Goal: Task Accomplishment & Management: Use online tool/utility

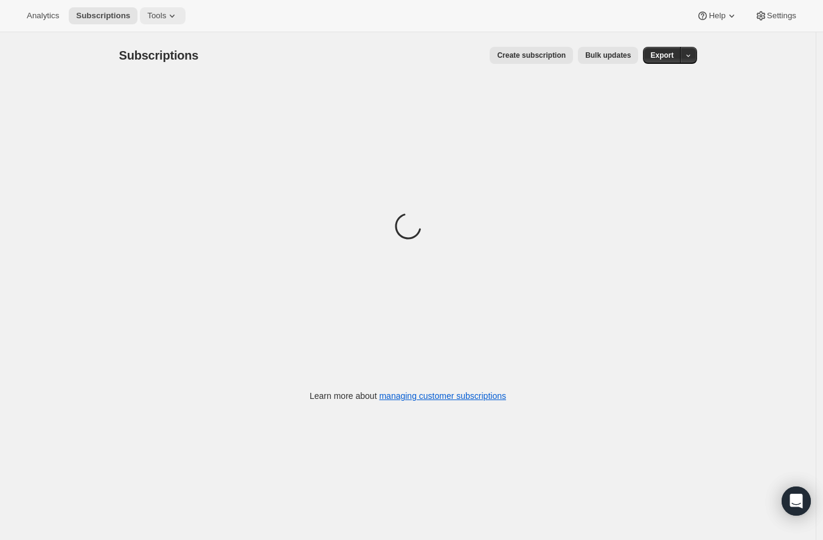
click at [157, 18] on span "Tools" at bounding box center [156, 16] width 19 height 10
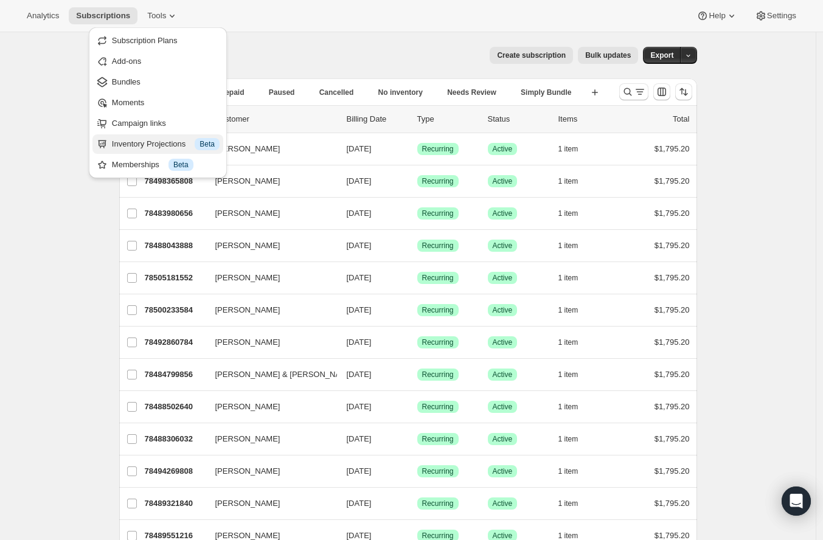
click at [178, 141] on div "Inventory Projections Info Beta" at bounding box center [166, 144] width 108 height 12
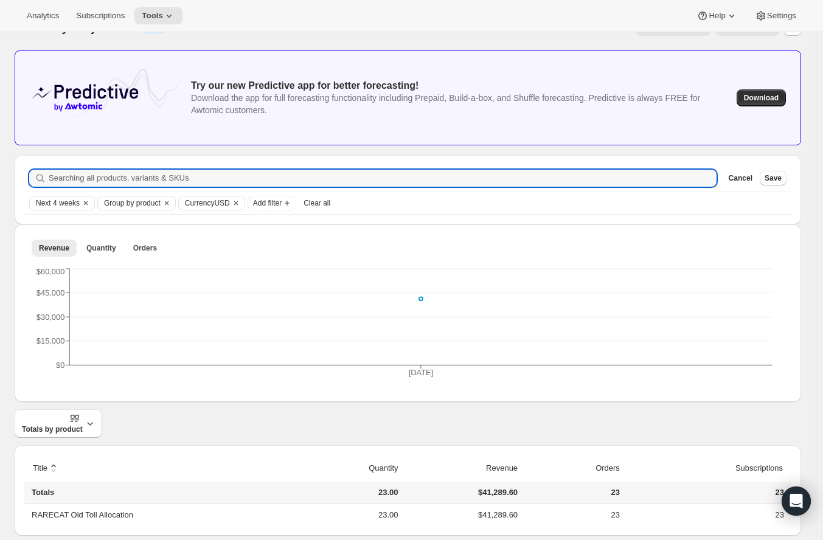
scroll to position [41, 0]
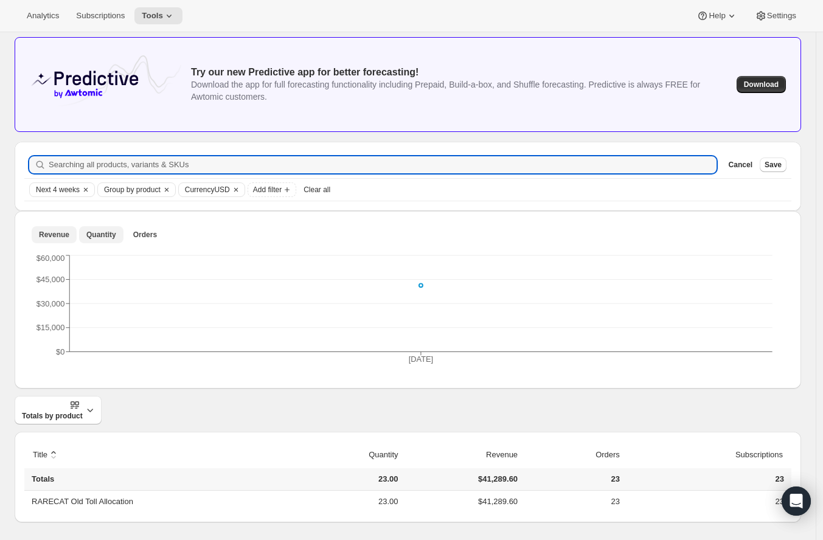
click at [94, 226] on button "Quantity" at bounding box center [101, 234] width 44 height 17
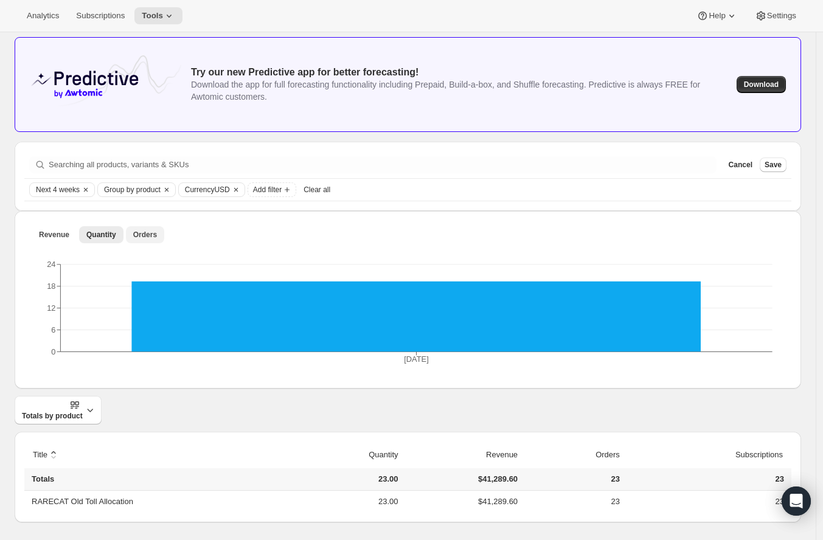
click at [155, 234] on button "Orders" at bounding box center [145, 234] width 38 height 17
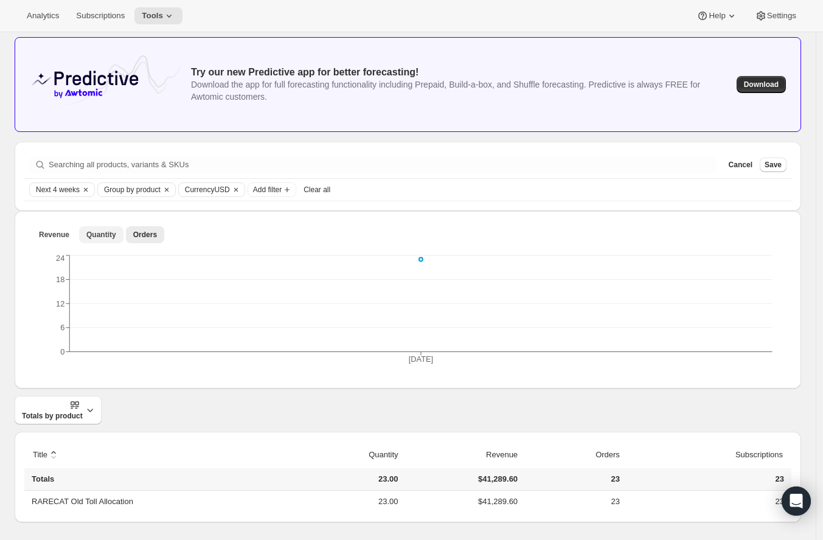
click at [92, 241] on button "Quantity" at bounding box center [101, 234] width 44 height 17
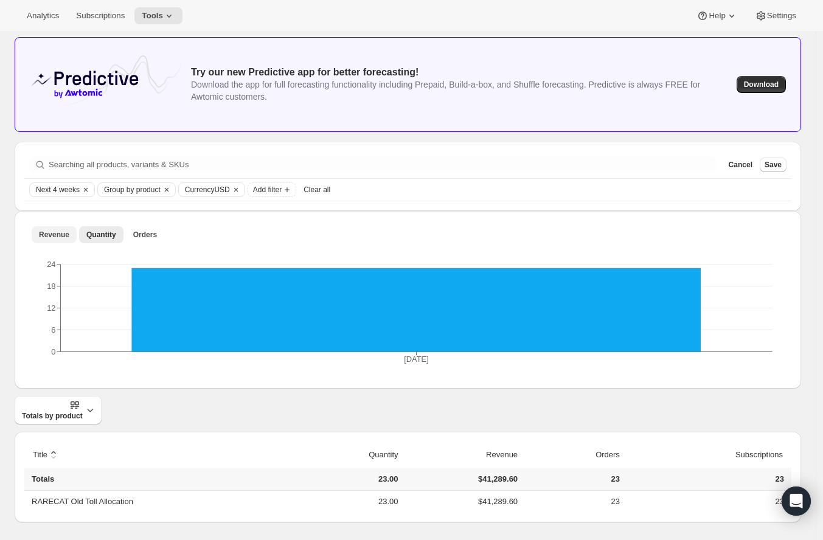
click at [67, 235] on span "Revenue" at bounding box center [54, 235] width 30 height 10
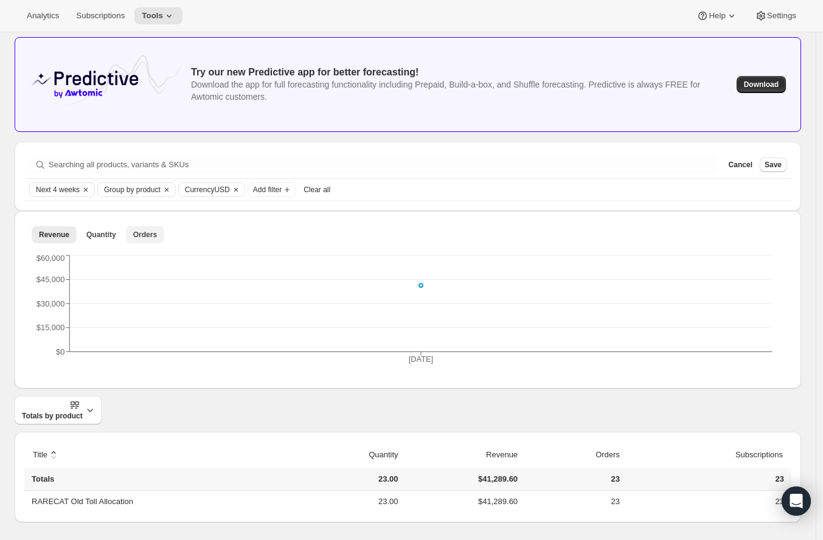
click at [159, 232] on button "Orders" at bounding box center [145, 234] width 38 height 17
click at [110, 507] on th "RARECAT Old Toll Allocation" at bounding box center [155, 502] width 263 height 22
click at [83, 400] on button "Totals by product" at bounding box center [58, 410] width 87 height 29
click at [160, 400] on div "Totals by product" at bounding box center [408, 410] width 787 height 29
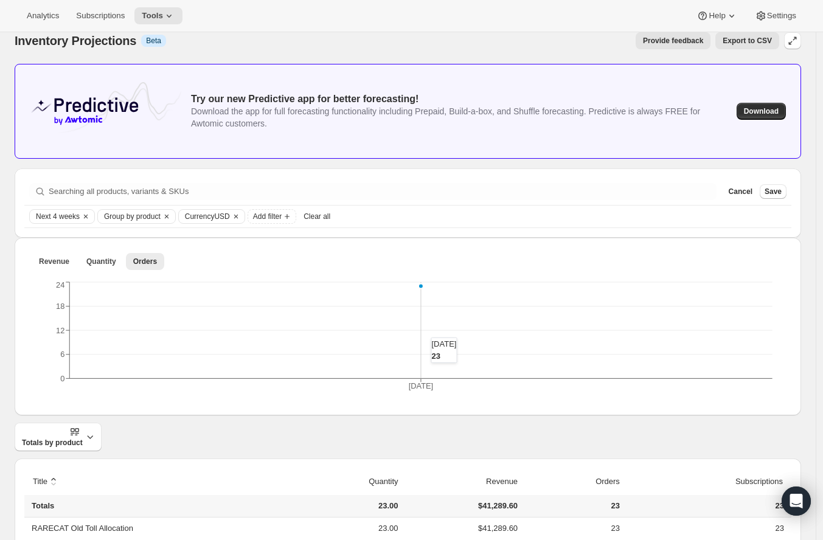
scroll to position [0, 0]
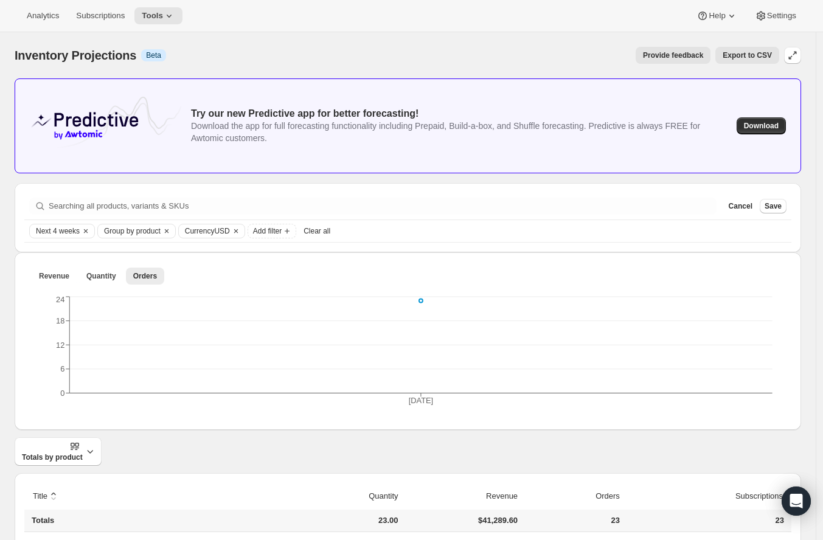
click at [727, 71] on div "Inventory Projections. This page is ready Inventory Projections Info Beta Provi…" at bounding box center [408, 55] width 787 height 46
click at [799, 49] on icon "button" at bounding box center [793, 55] width 12 height 12
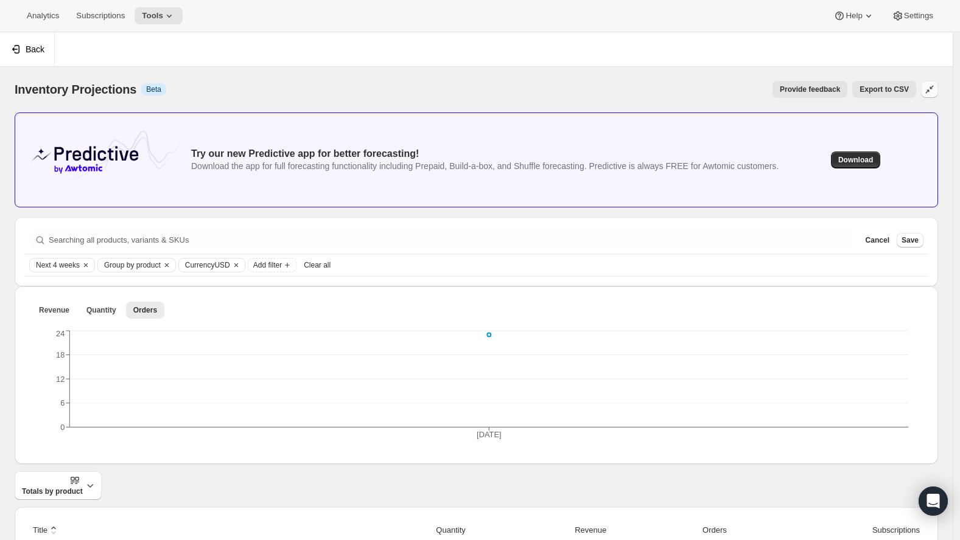
click at [829, 86] on icon "button" at bounding box center [929, 89] width 12 height 12
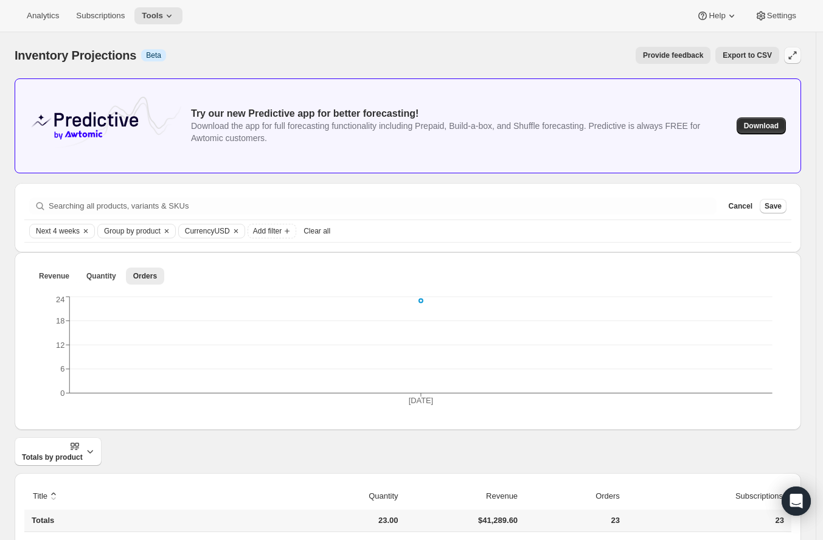
click at [400, 61] on div "Provide feedback Export to CSV" at bounding box center [478, 55] width 604 height 17
drag, startPoint x: 426, startPoint y: 297, endPoint x: 394, endPoint y: 39, distance: 259.9
click at [394, 39] on div "Inventory Projections. This page is ready Inventory Projections Info Beta Provi…" at bounding box center [408, 55] width 787 height 46
click at [743, 201] on span "Cancel" at bounding box center [741, 206] width 24 height 10
